Goal: Use online tool/utility: Use online tool/utility

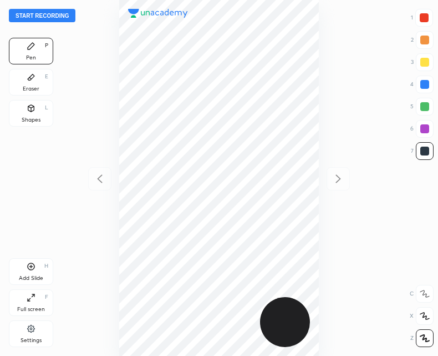
scroll to position [356, 261]
click at [33, 272] on div "Add Slide H" at bounding box center [31, 271] width 44 height 27
click at [39, 272] on div "Add Slide H" at bounding box center [31, 271] width 44 height 27
click at [33, 272] on div "Add Slide H" at bounding box center [31, 271] width 44 height 27
click at [94, 183] on icon at bounding box center [99, 178] width 13 height 13
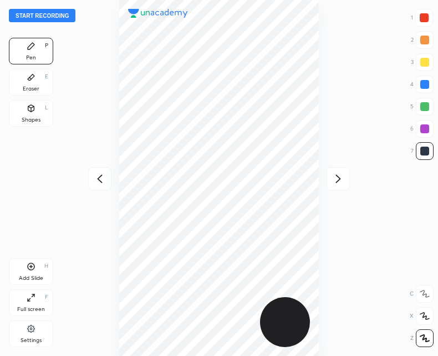
click at [103, 185] on div at bounding box center [99, 178] width 23 height 23
click at [343, 180] on icon at bounding box center [338, 178] width 13 height 13
click at [342, 179] on icon at bounding box center [338, 178] width 13 height 13
click at [100, 186] on div at bounding box center [99, 178] width 23 height 23
click at [27, 272] on div "Add Slide H" at bounding box center [31, 271] width 44 height 27
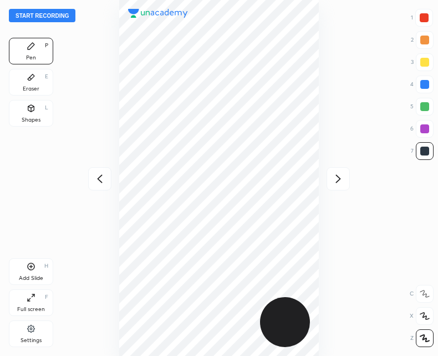
click at [333, 172] on icon at bounding box center [338, 178] width 13 height 13
click at [336, 183] on div at bounding box center [219, 178] width 261 height 356
click at [103, 178] on icon at bounding box center [99, 178] width 13 height 13
click at [342, 182] on icon at bounding box center [338, 178] width 13 height 13
click at [109, 184] on div at bounding box center [99, 178] width 23 height 23
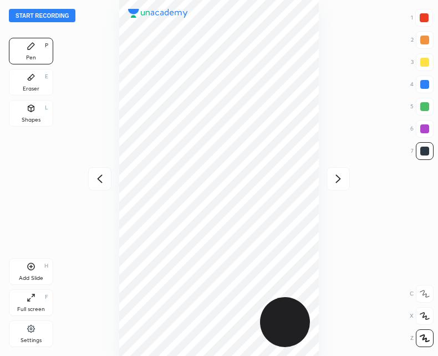
click at [348, 181] on div at bounding box center [338, 178] width 23 height 23
click at [100, 179] on icon at bounding box center [99, 178] width 13 height 13
click at [336, 185] on icon at bounding box center [338, 178] width 13 height 13
click at [99, 178] on icon at bounding box center [99, 178] width 13 height 13
click at [99, 180] on icon at bounding box center [99, 178] width 13 height 13
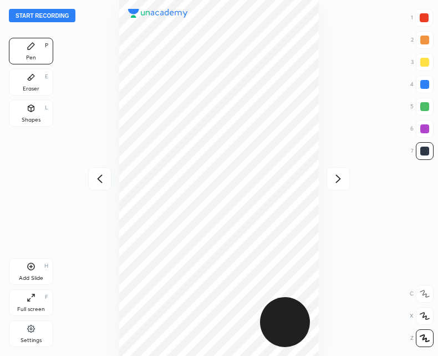
click at [340, 175] on icon at bounding box center [338, 178] width 13 height 13
click at [107, 174] on div at bounding box center [99, 178] width 23 height 23
